Goal: Information Seeking & Learning: Find specific fact

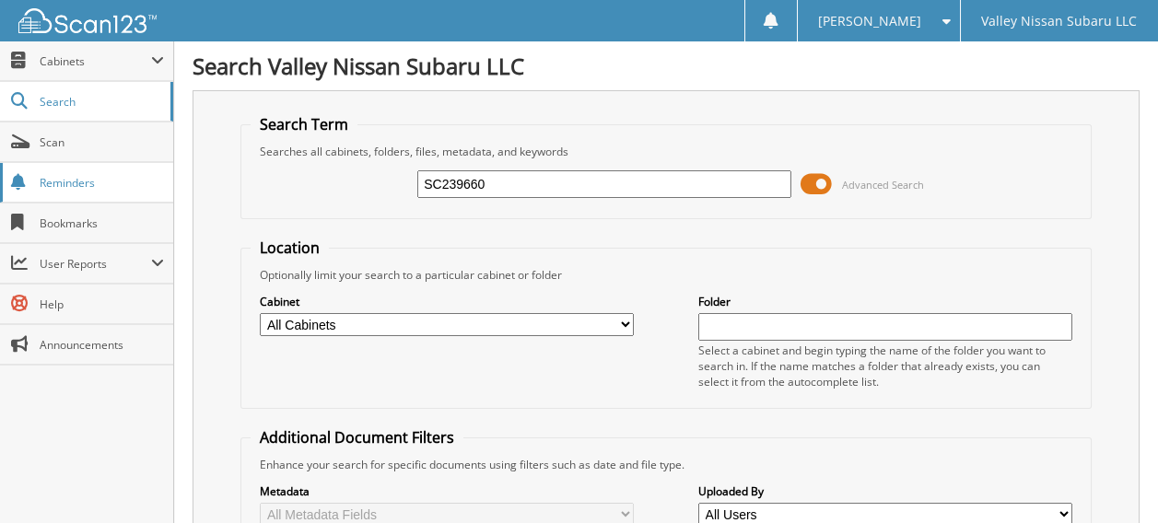
type input "SC239660"
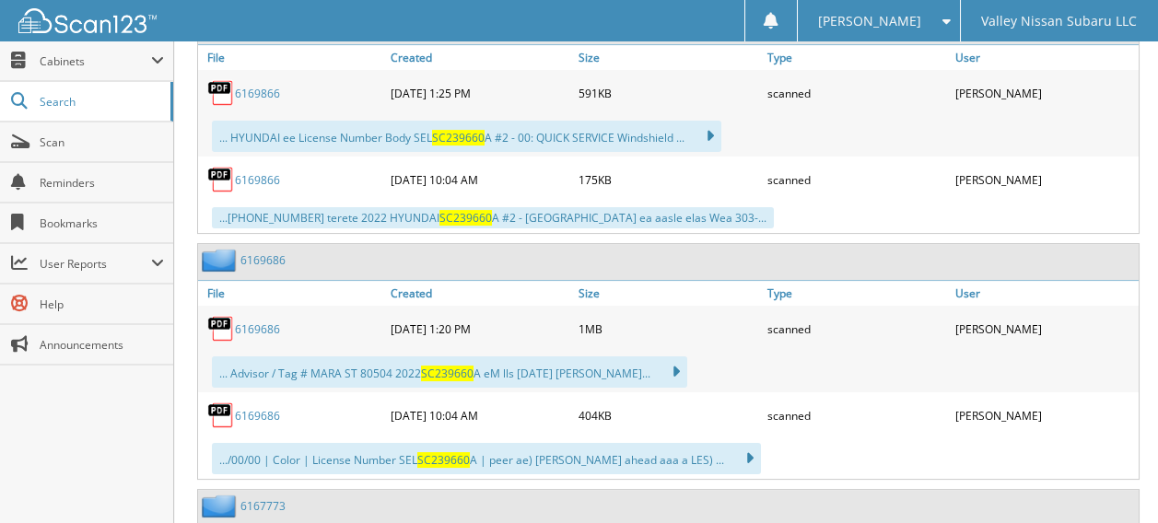
scroll to position [2043, 0]
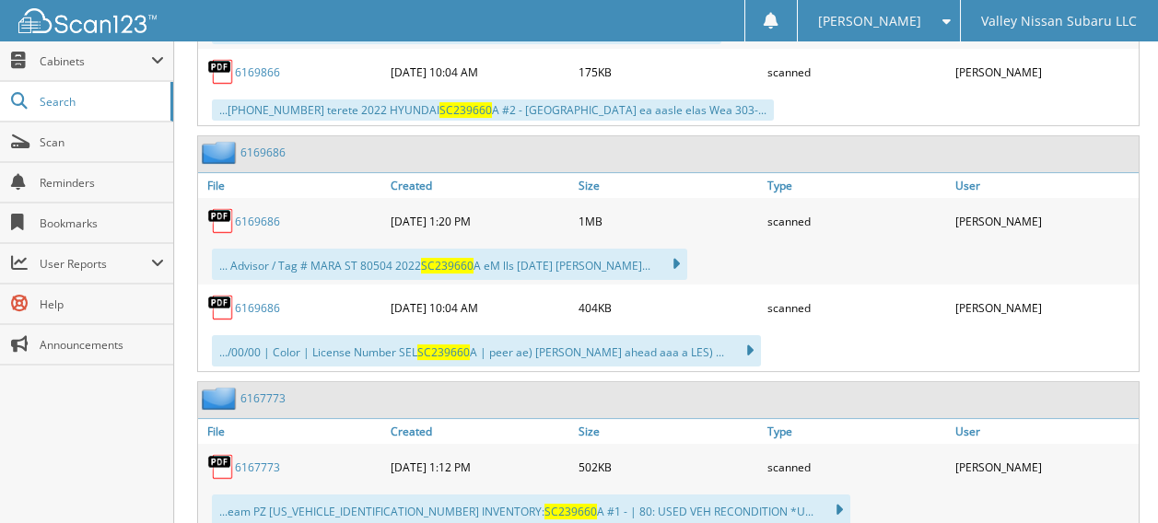
click at [262, 460] on link "6167773" at bounding box center [257, 468] width 45 height 16
click at [251, 300] on link "6169686" at bounding box center [257, 308] width 45 height 16
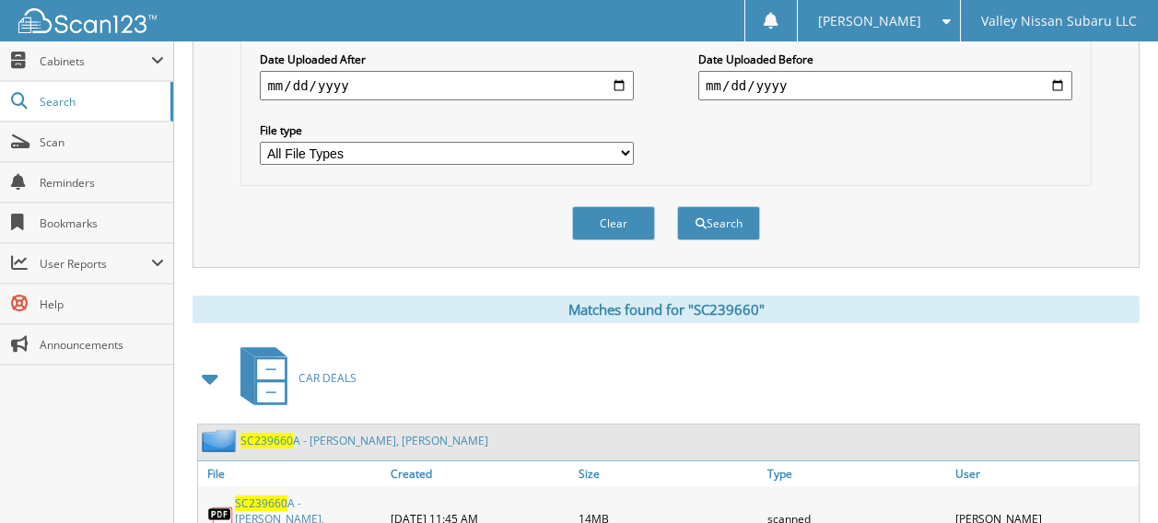
scroll to position [645, 0]
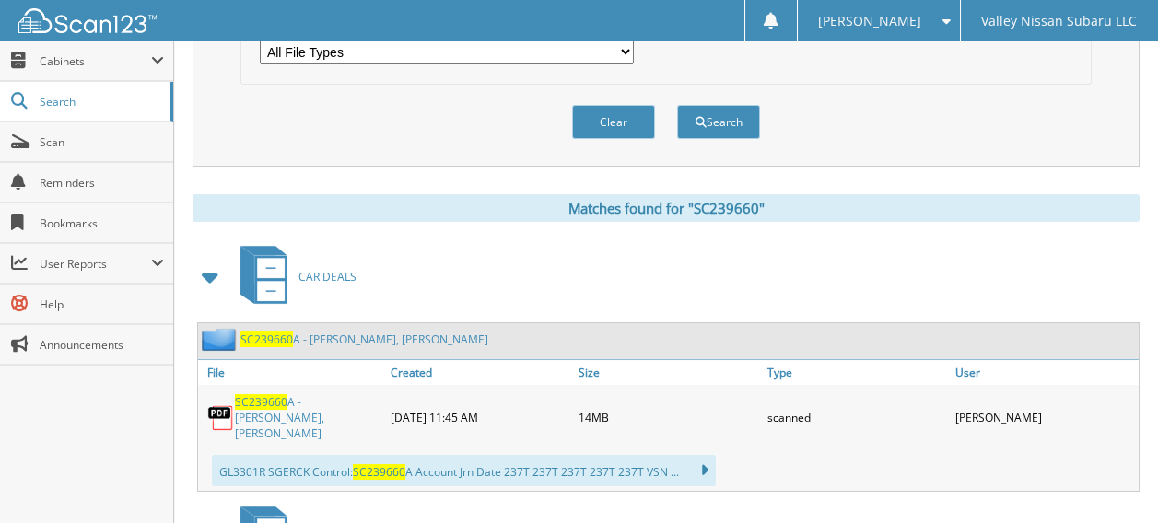
click at [251, 394] on span "SC239660" at bounding box center [261, 402] width 53 height 16
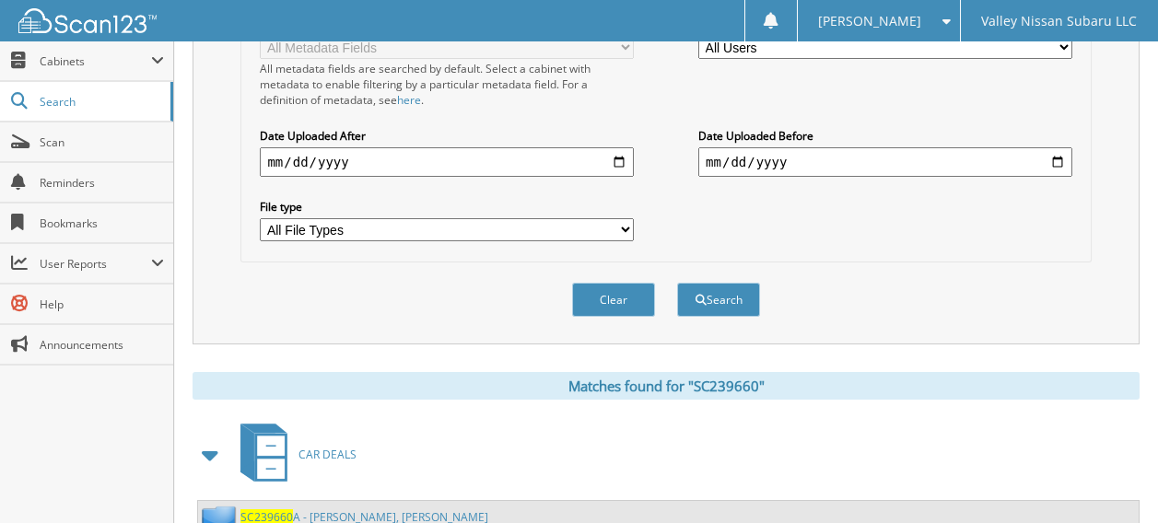
scroll to position [184, 0]
